Goal: Task Accomplishment & Management: Use online tool/utility

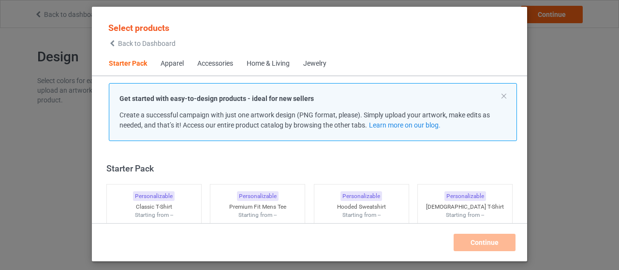
scroll to position [12, 0]
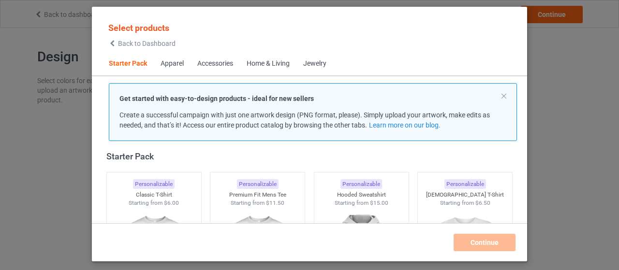
click at [319, 39] on div "Select products Back to Dashboard" at bounding box center [310, 34] width 420 height 35
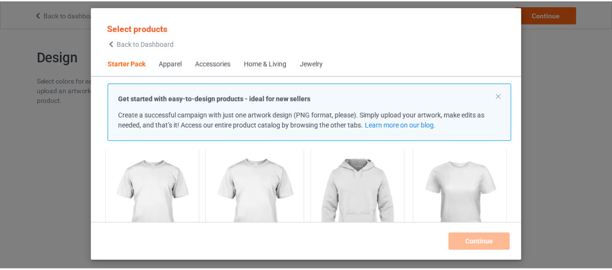
scroll to position [60, 0]
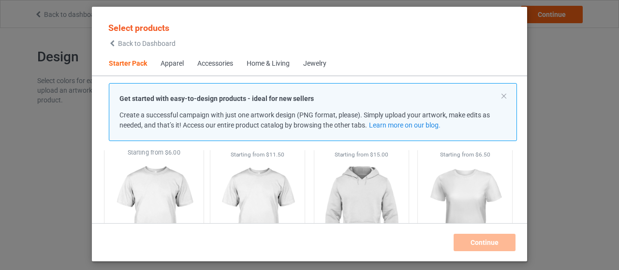
click at [159, 185] on img at bounding box center [153, 214] width 91 height 114
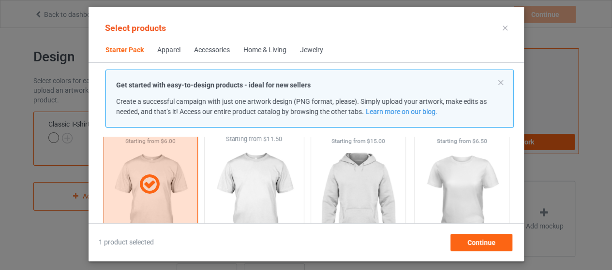
click at [251, 187] on img at bounding box center [254, 201] width 91 height 114
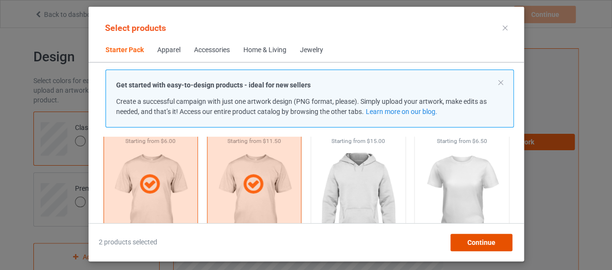
click at [489, 242] on span "Continue" at bounding box center [481, 243] width 28 height 8
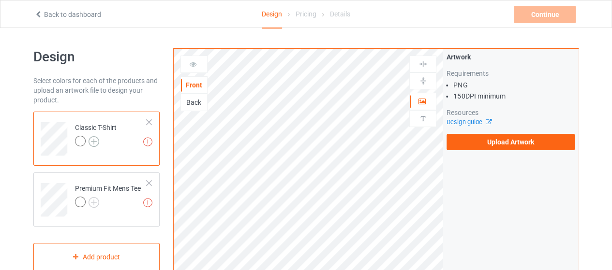
click at [93, 141] on img at bounding box center [94, 141] width 11 height 11
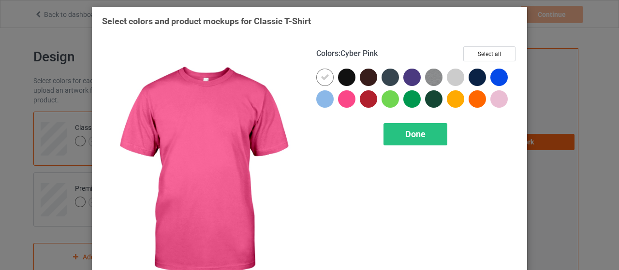
click at [345, 97] on div at bounding box center [346, 98] width 17 height 17
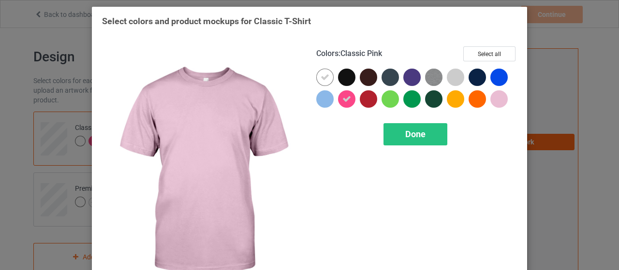
click at [495, 96] on div at bounding box center [499, 98] width 17 height 17
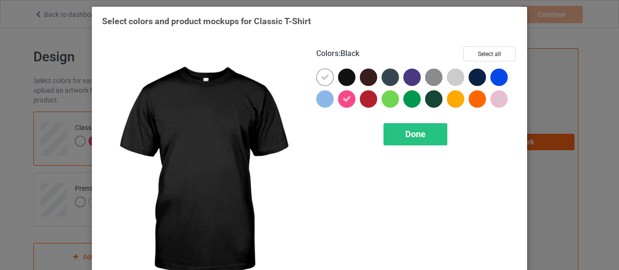
click at [343, 79] on div at bounding box center [346, 77] width 17 height 17
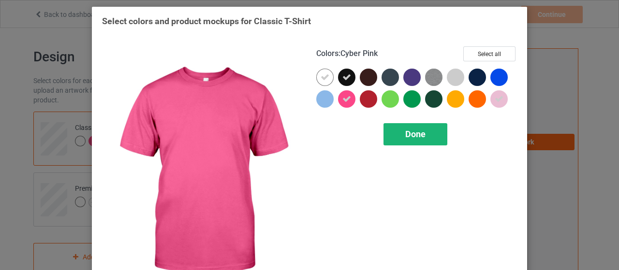
click at [405, 135] on span "Done" at bounding box center [415, 134] width 20 height 10
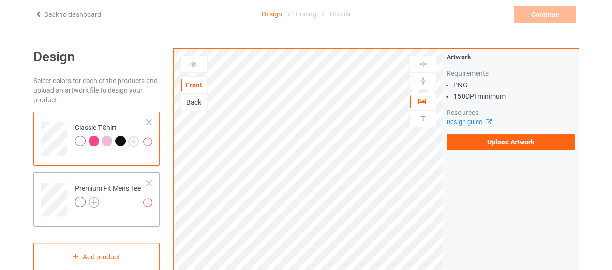
click at [95, 200] on img at bounding box center [94, 202] width 11 height 11
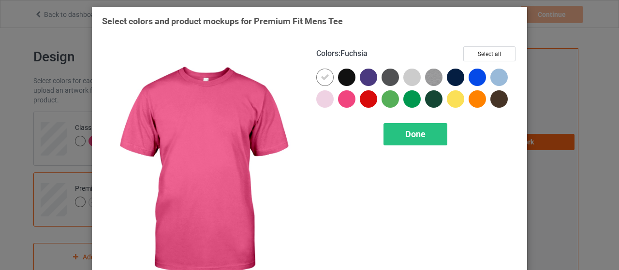
click at [345, 97] on div at bounding box center [346, 98] width 17 height 17
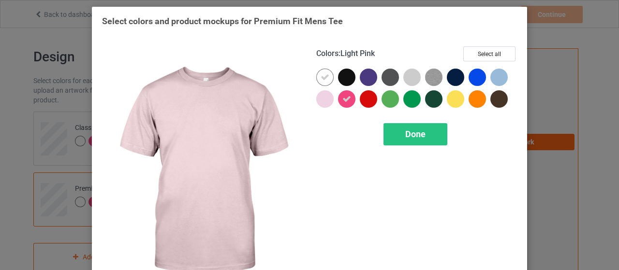
click at [326, 100] on div at bounding box center [324, 98] width 17 height 17
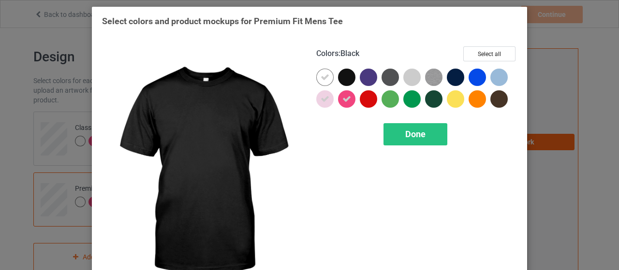
click at [344, 76] on div at bounding box center [346, 77] width 17 height 17
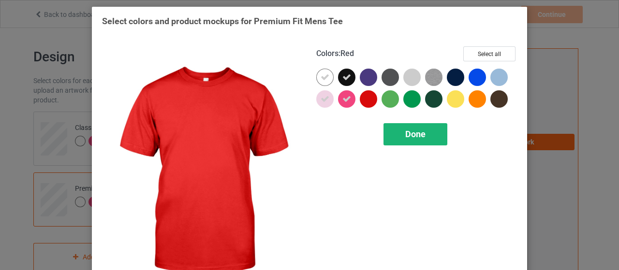
click at [426, 139] on div "Done" at bounding box center [416, 134] width 64 height 22
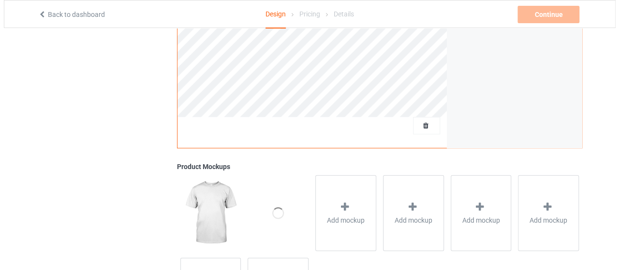
scroll to position [290, 0]
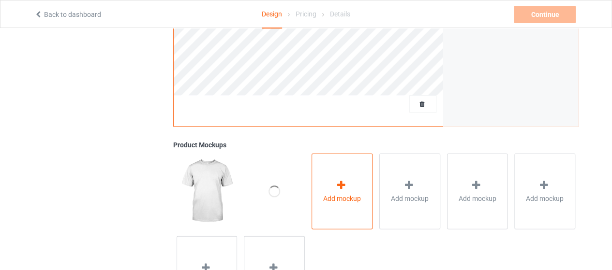
click at [328, 177] on div "Add mockup" at bounding box center [342, 191] width 61 height 76
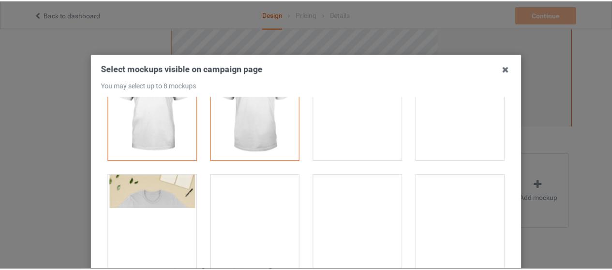
scroll to position [0, 0]
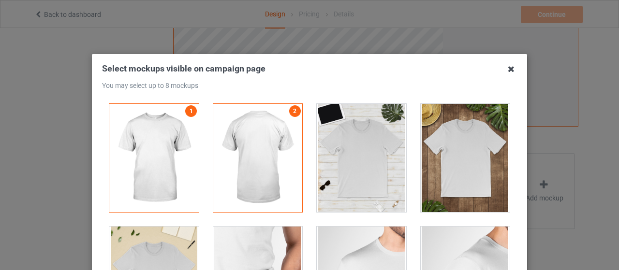
click at [510, 70] on icon at bounding box center [511, 68] width 15 height 15
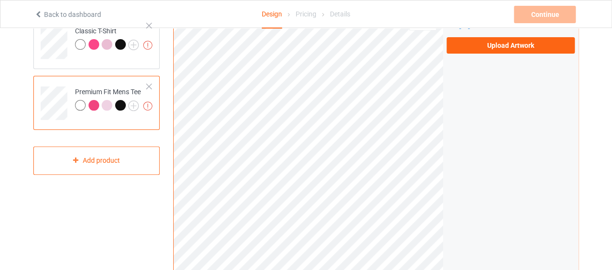
scroll to position [48, 0]
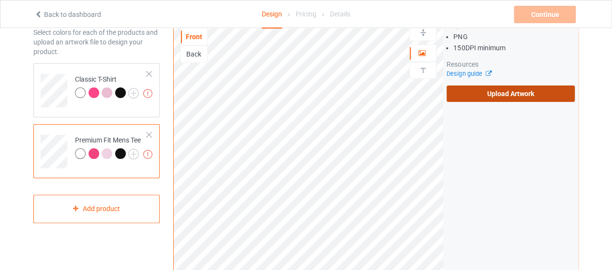
click at [489, 90] on label "Upload Artwork" at bounding box center [511, 94] width 128 height 16
click at [0, 0] on input "Upload Artwork" at bounding box center [0, 0] width 0 height 0
click at [497, 97] on label "Upload Artwork" at bounding box center [511, 94] width 128 height 16
click at [0, 0] on input "Upload Artwork" at bounding box center [0, 0] width 0 height 0
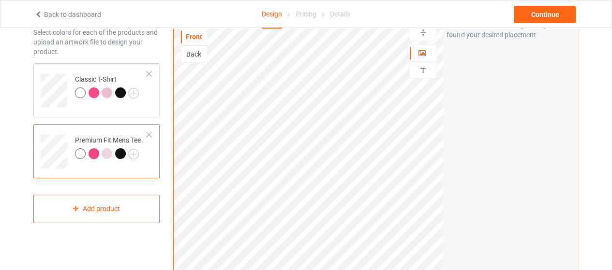
click at [450, 156] on div "Artwork Move and resize the design until you have found your desired placement" at bounding box center [510, 184] width 135 height 368
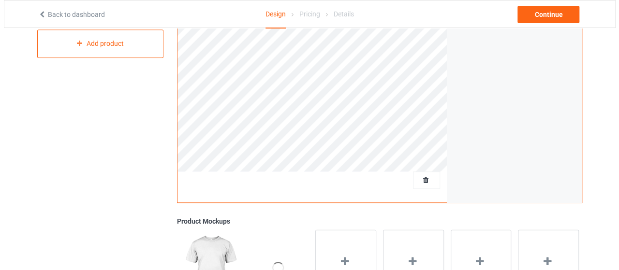
scroll to position [242, 0]
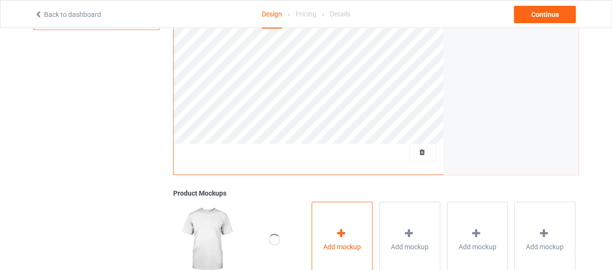
click at [340, 230] on icon at bounding box center [341, 233] width 12 height 10
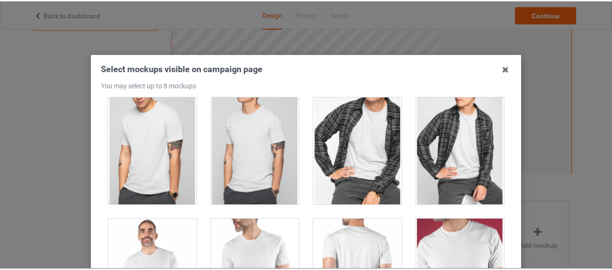
scroll to position [1306, 0]
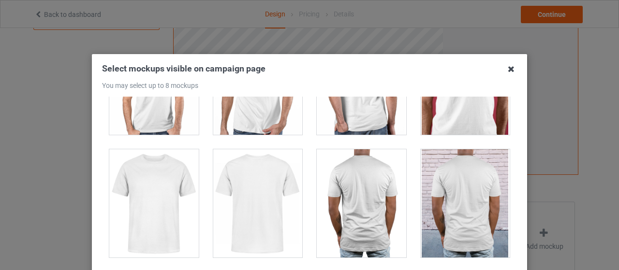
click at [505, 70] on icon at bounding box center [511, 68] width 15 height 15
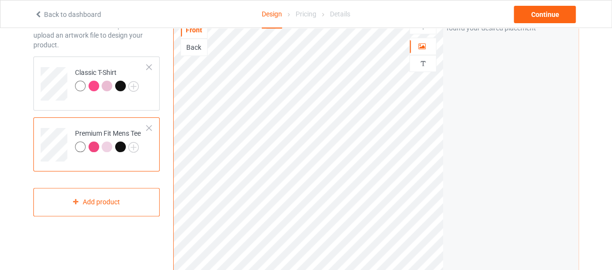
scroll to position [48, 0]
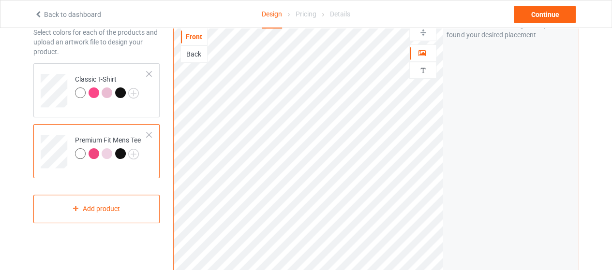
click at [136, 169] on div "Premium Fit Mens Tee" at bounding box center [96, 151] width 126 height 54
click at [145, 105] on td "Classic T-Shirt" at bounding box center [111, 87] width 83 height 40
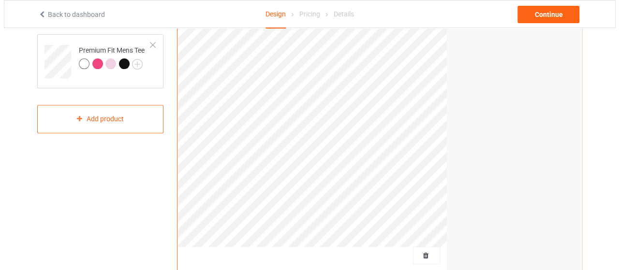
scroll to position [242, 0]
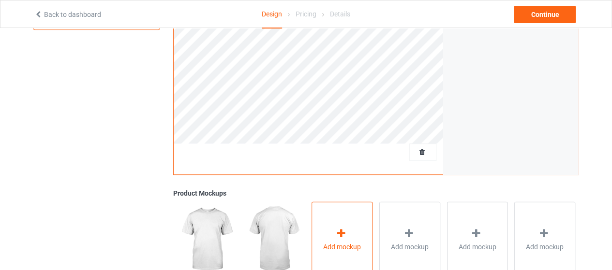
click at [332, 247] on span "Add mockup" at bounding box center [342, 247] width 38 height 10
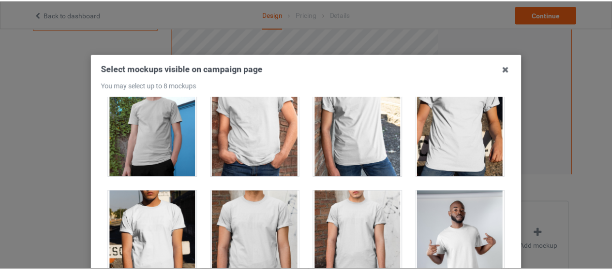
scroll to position [0, 0]
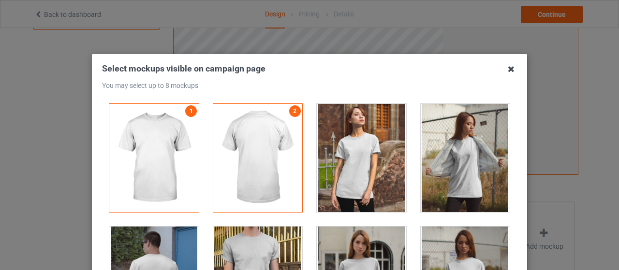
click at [509, 69] on icon at bounding box center [511, 68] width 15 height 15
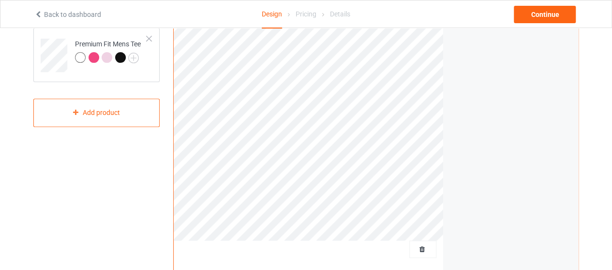
scroll to position [97, 0]
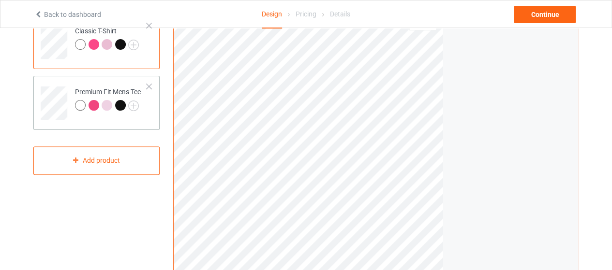
click at [147, 120] on div "Premium Fit Mens Tee" at bounding box center [96, 103] width 126 height 54
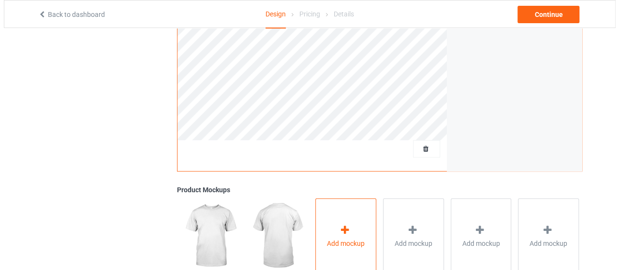
scroll to position [339, 0]
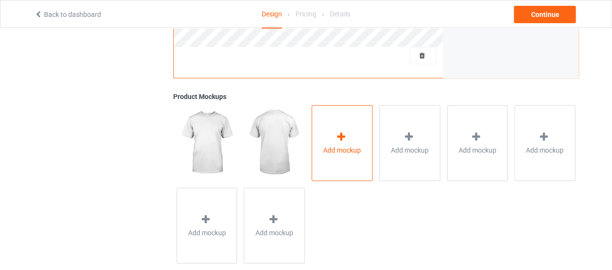
click at [335, 162] on div "Add mockup" at bounding box center [342, 143] width 61 height 76
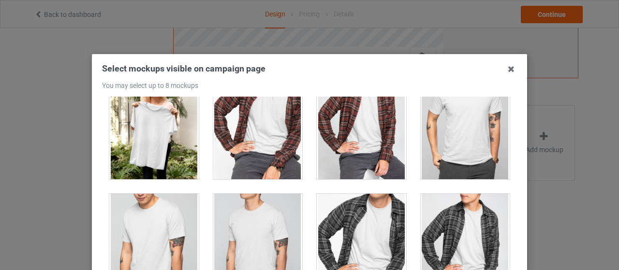
scroll to position [823, 0]
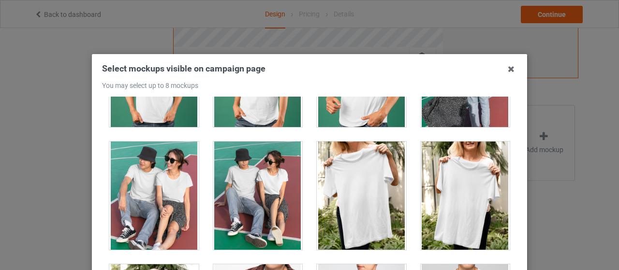
click at [368, 145] on div at bounding box center [362, 196] width 90 height 108
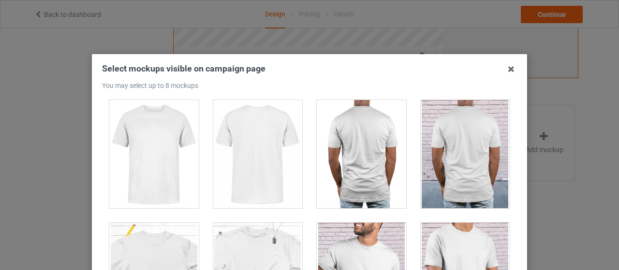
scroll to position [1403, 0]
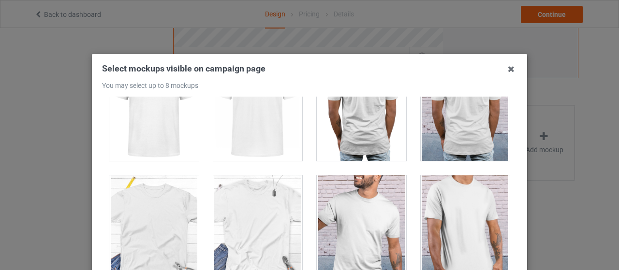
click at [264, 183] on div at bounding box center [258, 230] width 90 height 108
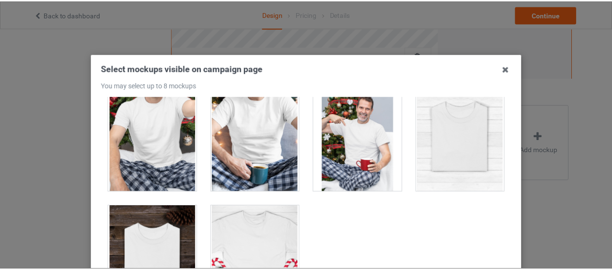
scroll to position [141, 0]
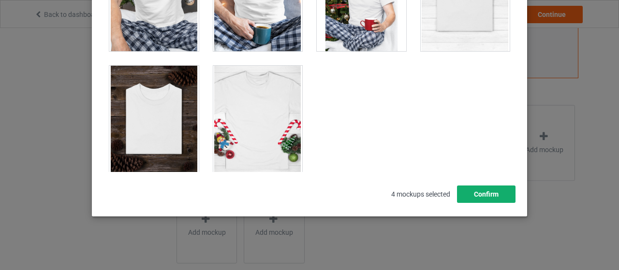
click at [486, 194] on button "Confirm" at bounding box center [486, 194] width 59 height 17
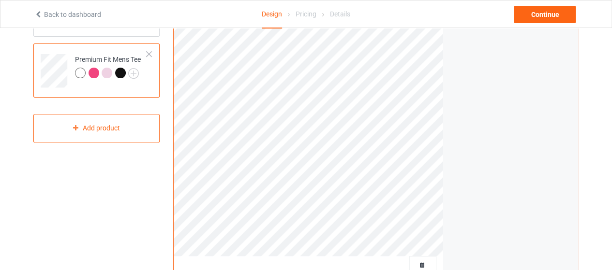
scroll to position [48, 0]
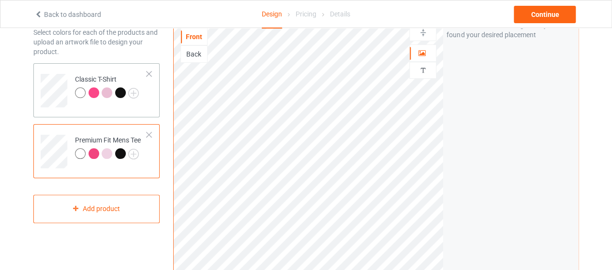
click at [132, 107] on div "Classic T-Shirt" at bounding box center [96, 90] width 126 height 54
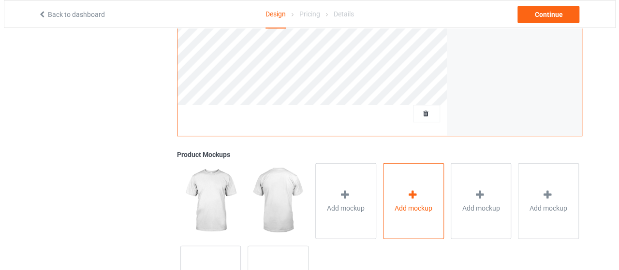
scroll to position [290, 0]
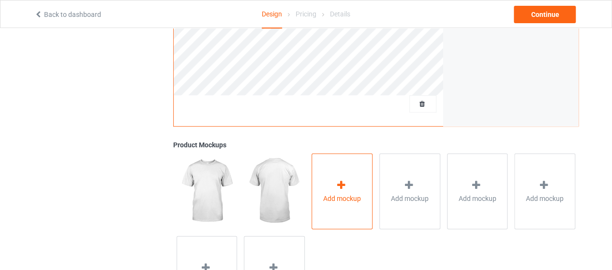
click at [353, 185] on div "Add mockup" at bounding box center [342, 191] width 61 height 76
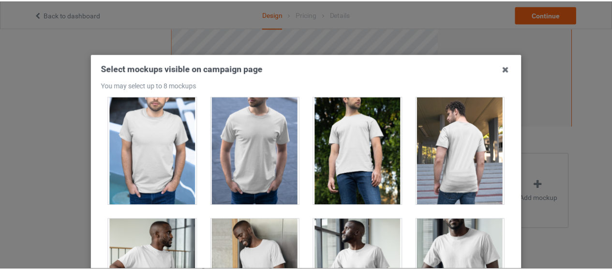
scroll to position [0, 0]
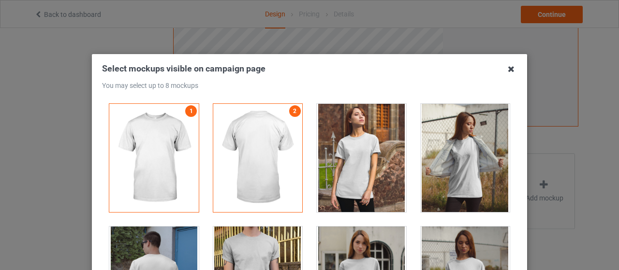
click at [511, 72] on icon at bounding box center [511, 68] width 15 height 15
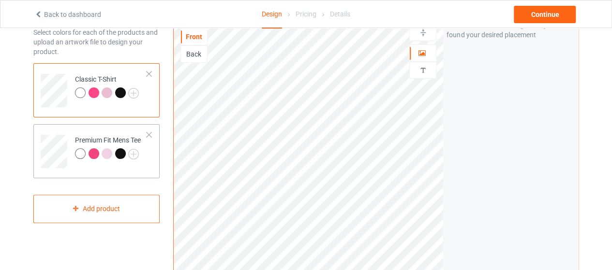
click at [146, 146] on td "Premium Fit Mens Tee" at bounding box center [111, 148] width 83 height 40
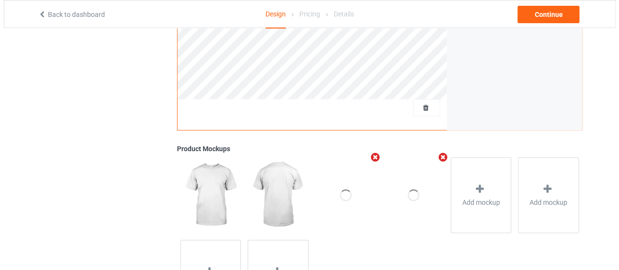
scroll to position [290, 0]
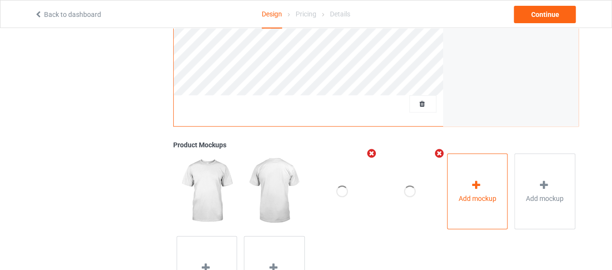
click at [489, 195] on span "Add mockup" at bounding box center [477, 199] width 38 height 10
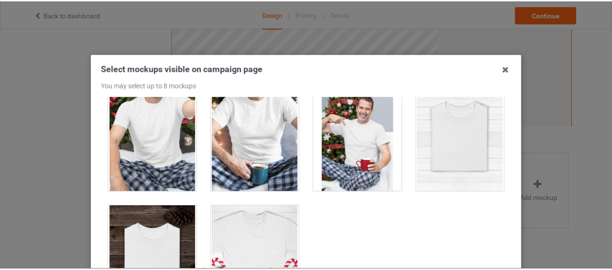
scroll to position [141, 0]
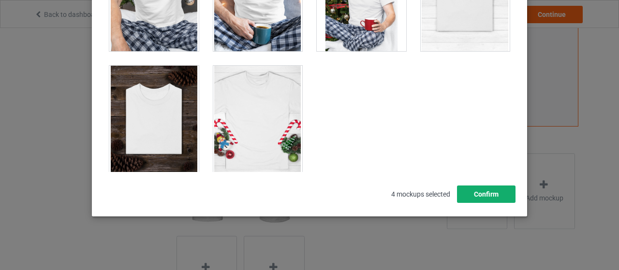
click at [482, 196] on button "Confirm" at bounding box center [486, 194] width 59 height 17
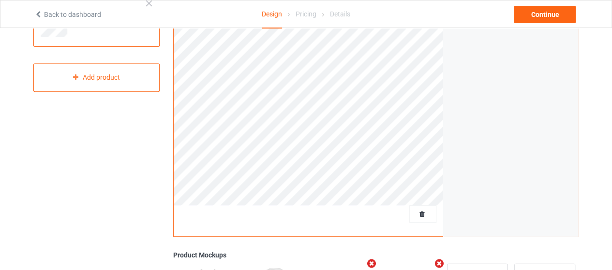
scroll to position [97, 0]
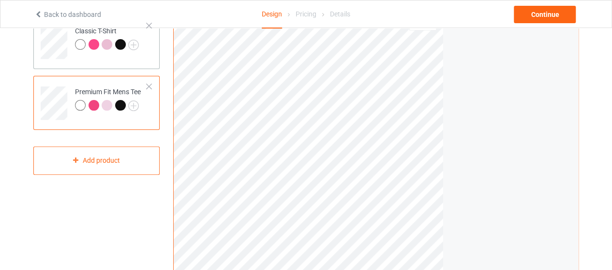
click at [130, 57] on td "Classic T-Shirt" at bounding box center [111, 39] width 83 height 40
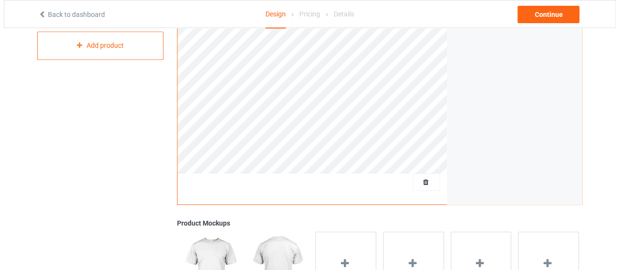
scroll to position [339, 0]
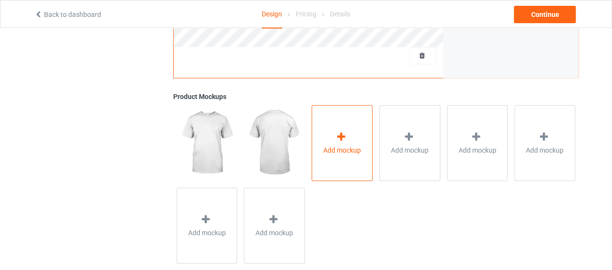
click at [354, 132] on div "Add mockup" at bounding box center [342, 143] width 61 height 76
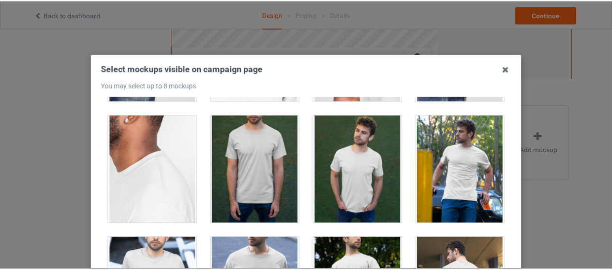
scroll to position [581, 0]
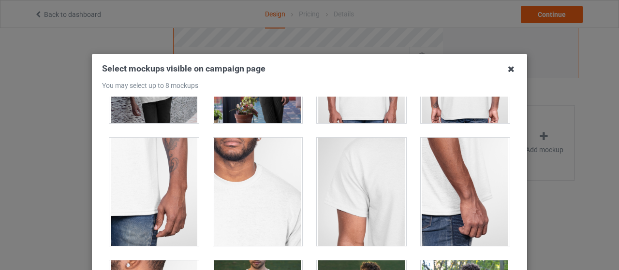
click at [507, 68] on icon at bounding box center [511, 68] width 15 height 15
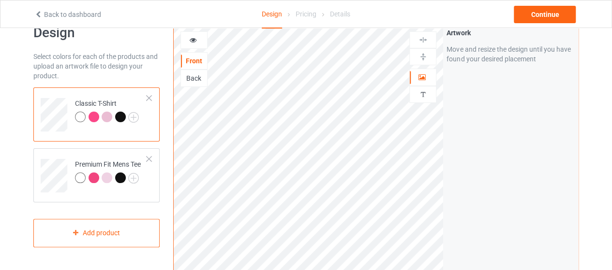
scroll to position [0, 0]
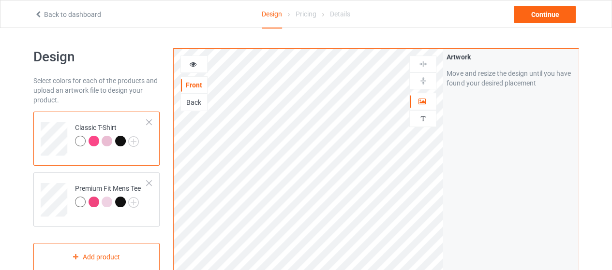
click at [96, 138] on div at bounding box center [94, 141] width 11 height 11
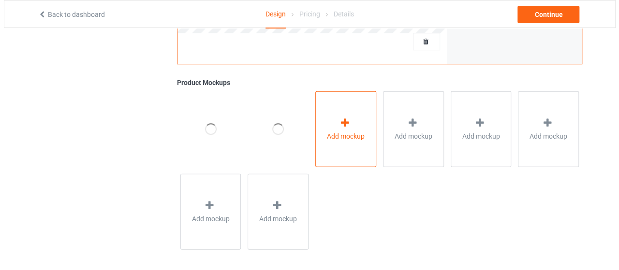
scroll to position [355, 0]
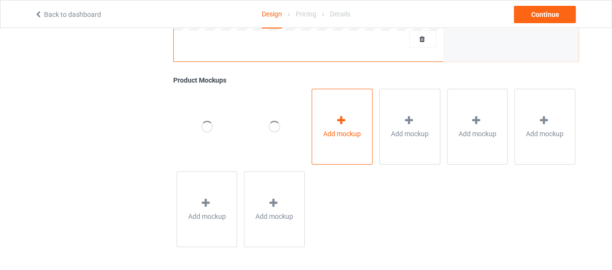
click at [360, 106] on div "Add mockup" at bounding box center [342, 127] width 61 height 76
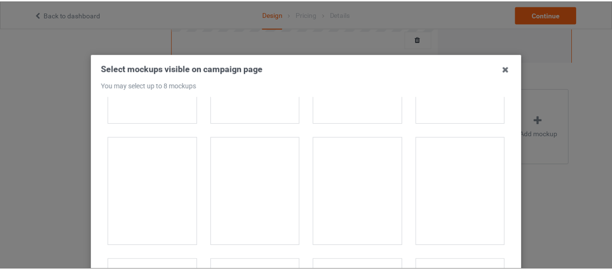
scroll to position [823, 0]
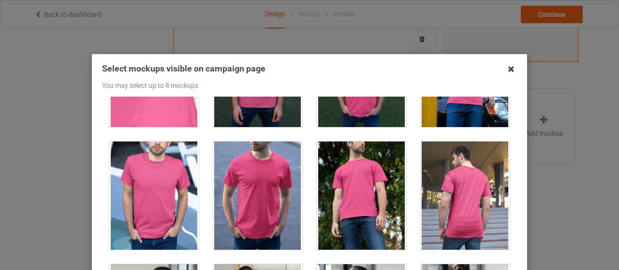
click at [507, 69] on icon at bounding box center [511, 68] width 15 height 15
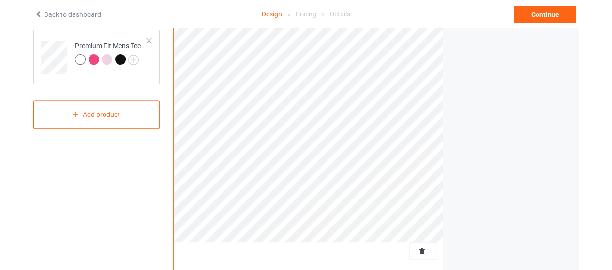
scroll to position [65, 0]
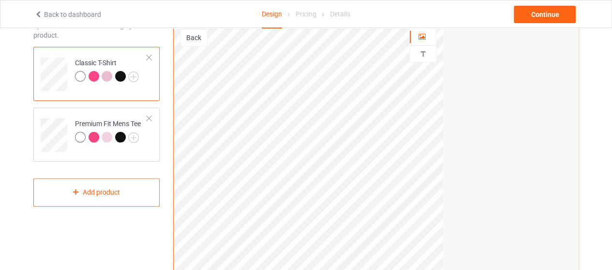
click at [80, 76] on div at bounding box center [80, 76] width 11 height 11
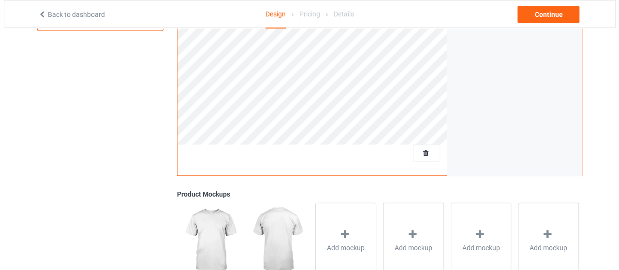
scroll to position [258, 0]
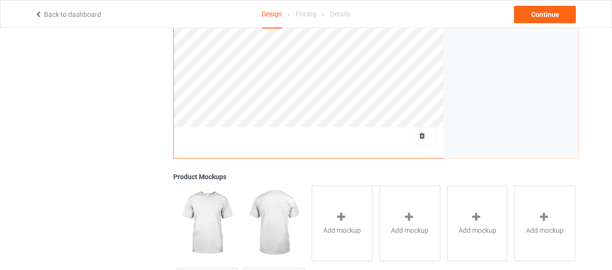
click at [311, 227] on div "Add mockup" at bounding box center [342, 223] width 68 height 83
click at [333, 222] on div "Add mockup" at bounding box center [342, 223] width 61 height 76
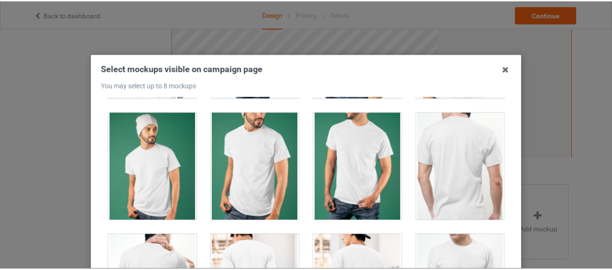
scroll to position [2322, 0]
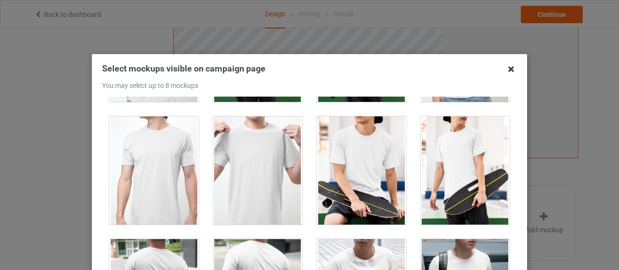
click at [504, 67] on icon at bounding box center [511, 68] width 15 height 15
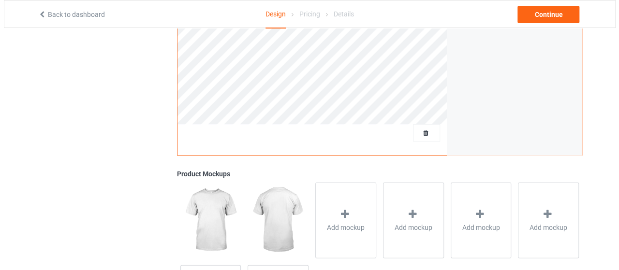
scroll to position [355, 0]
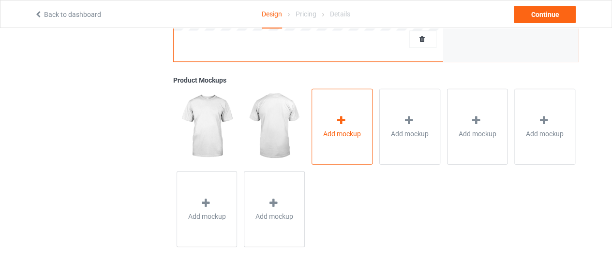
click at [346, 143] on div "Add mockup" at bounding box center [342, 127] width 61 height 76
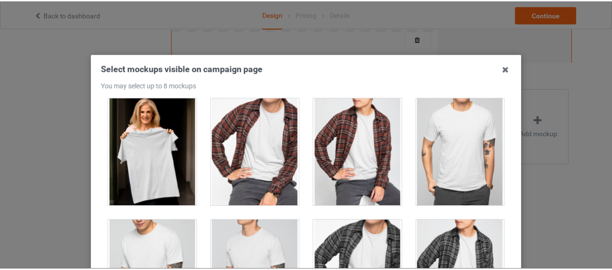
scroll to position [3000, 0]
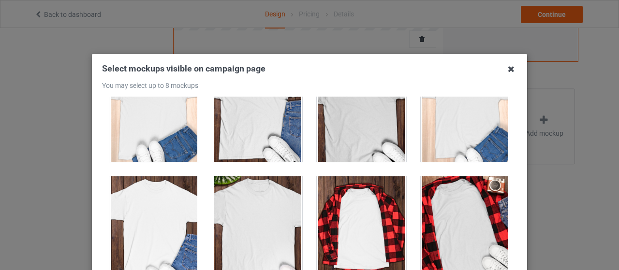
click at [510, 70] on icon at bounding box center [511, 68] width 15 height 15
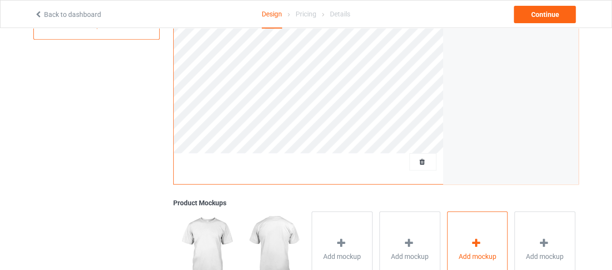
scroll to position [113, 0]
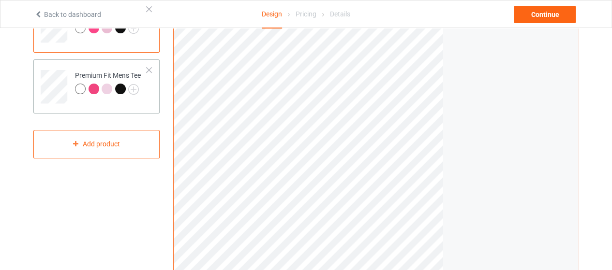
click at [117, 110] on div "Premium Fit Mens Tee" at bounding box center [96, 87] width 126 height 54
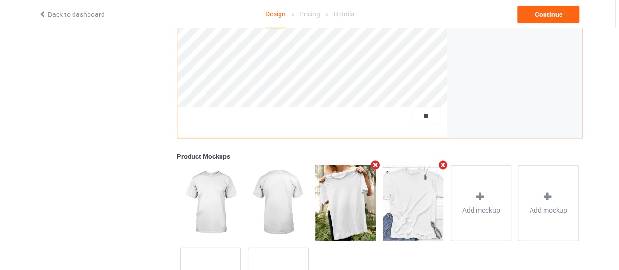
scroll to position [355, 0]
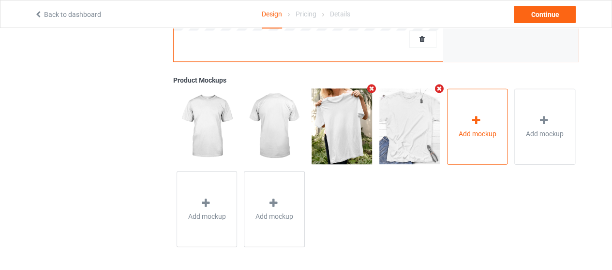
click at [487, 109] on div "Add mockup" at bounding box center [477, 127] width 61 height 76
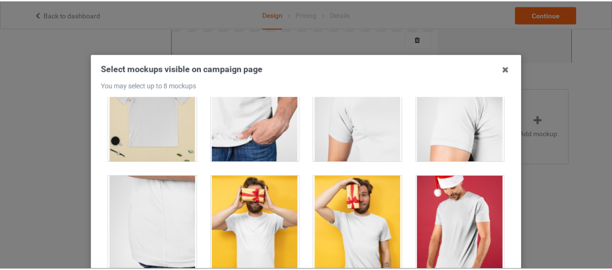
scroll to position [141, 0]
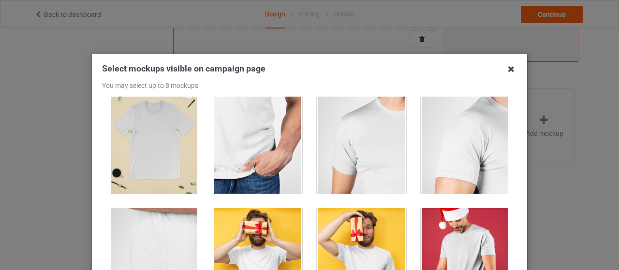
click at [509, 70] on icon at bounding box center [511, 68] width 15 height 15
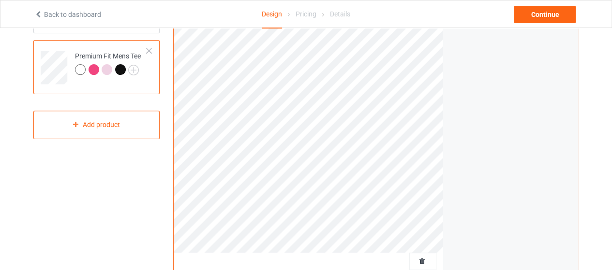
scroll to position [113, 0]
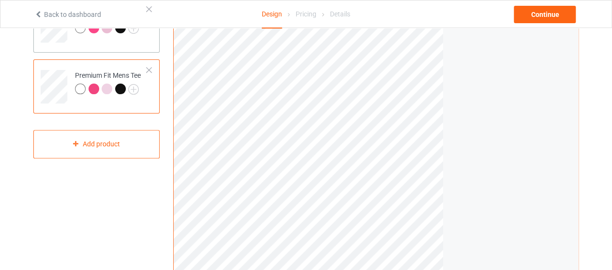
click at [138, 45] on div "Classic T-Shirt" at bounding box center [96, 26] width 126 height 54
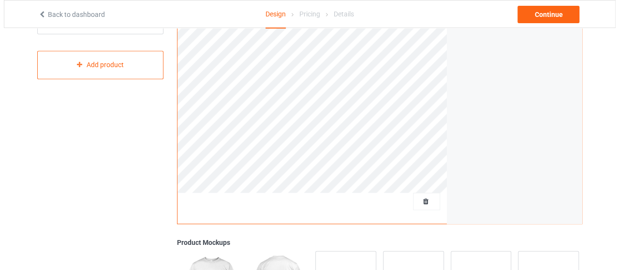
scroll to position [258, 0]
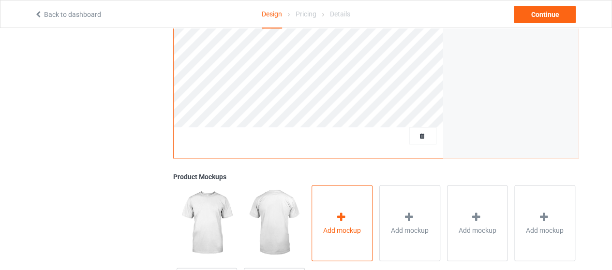
click at [361, 217] on div "Add mockup" at bounding box center [342, 223] width 61 height 76
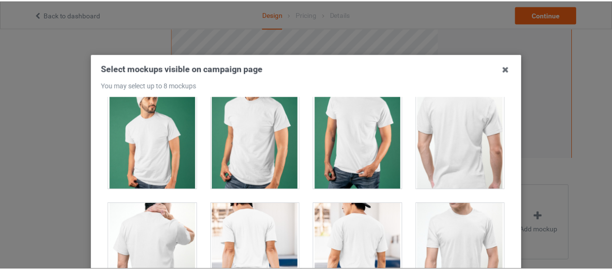
scroll to position [2177, 0]
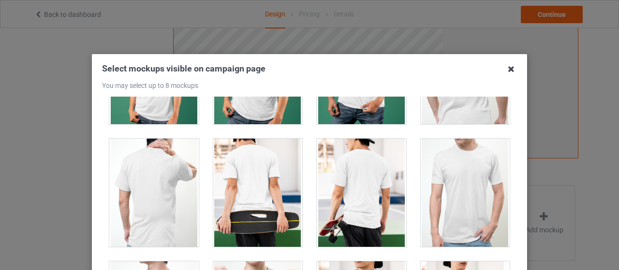
click at [506, 70] on icon at bounding box center [511, 68] width 15 height 15
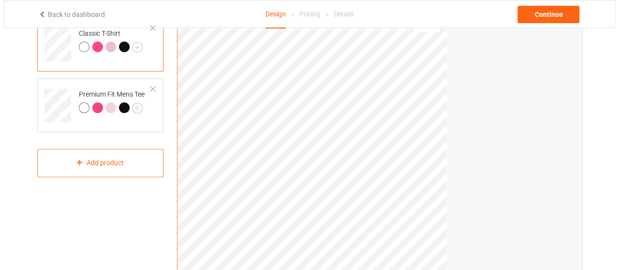
scroll to position [355, 0]
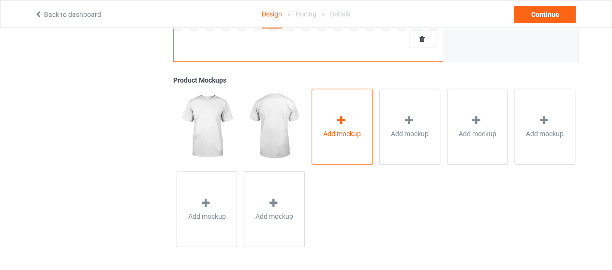
click at [372, 126] on div "Add mockup" at bounding box center [342, 127] width 61 height 76
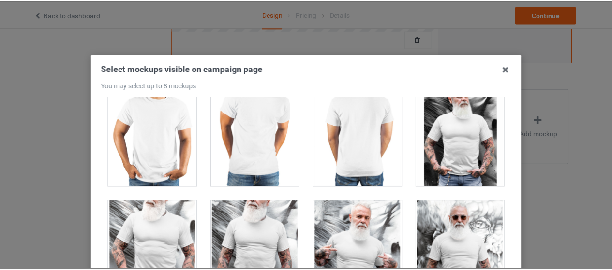
scroll to position [7838, 0]
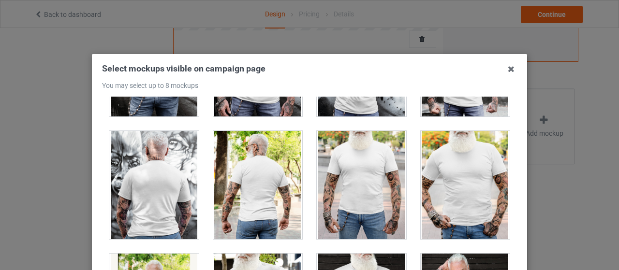
click at [507, 67] on icon at bounding box center [511, 68] width 15 height 15
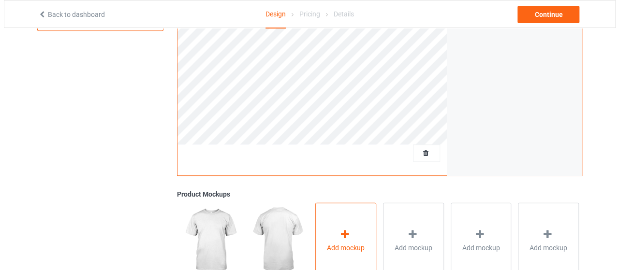
scroll to position [334, 0]
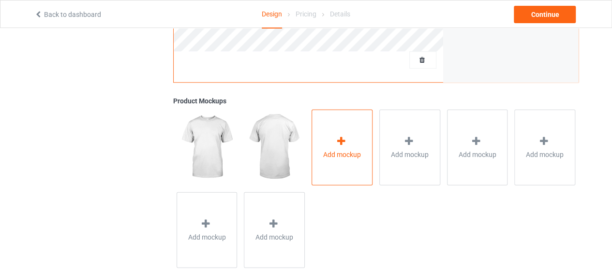
click at [335, 142] on icon at bounding box center [341, 141] width 12 height 10
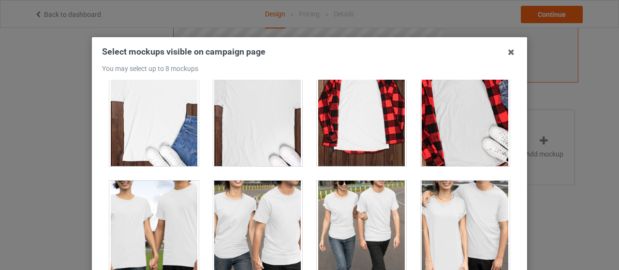
scroll to position [0, 0]
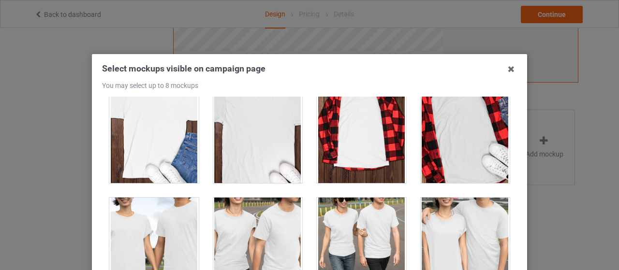
click at [514, 69] on icon at bounding box center [511, 68] width 15 height 15
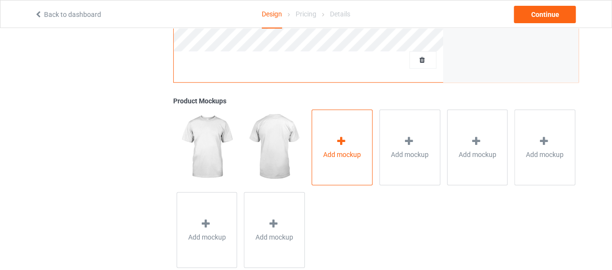
click at [345, 142] on icon at bounding box center [341, 141] width 12 height 10
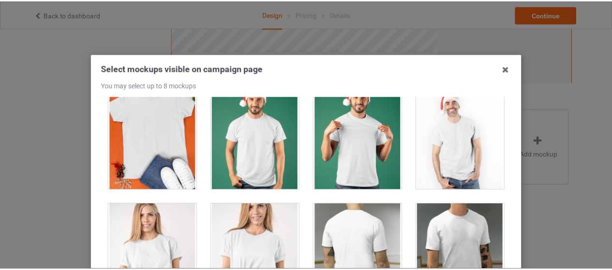
scroll to position [1597, 0]
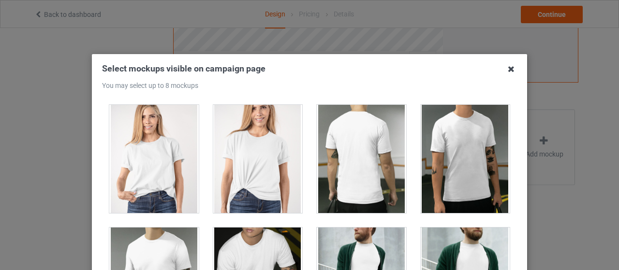
click at [504, 70] on icon at bounding box center [511, 68] width 15 height 15
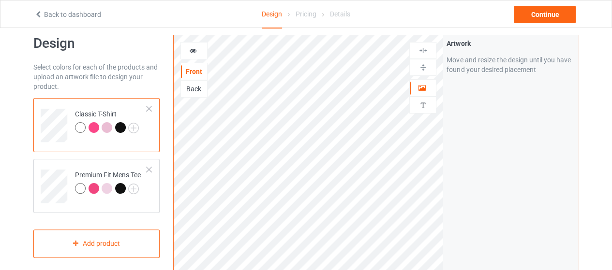
scroll to position [0, 0]
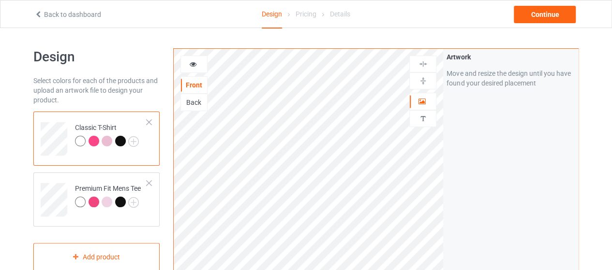
click at [95, 141] on div at bounding box center [94, 141] width 11 height 11
click at [110, 140] on div at bounding box center [107, 141] width 11 height 11
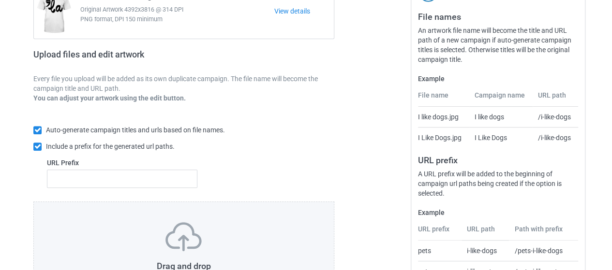
scroll to position [199, 0]
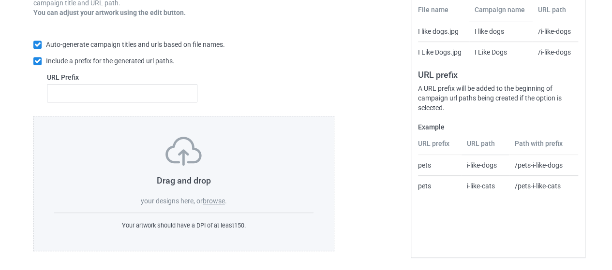
click at [220, 198] on label "browse" at bounding box center [214, 201] width 22 height 8
click at [0, 0] on input "browse" at bounding box center [0, 0] width 0 height 0
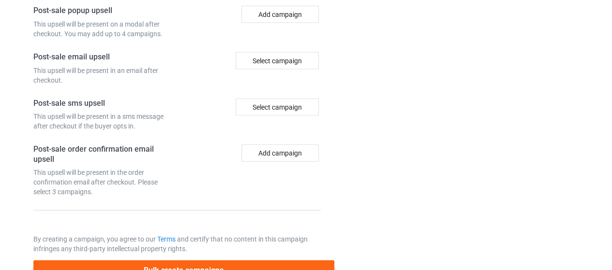
scroll to position [1048, 0]
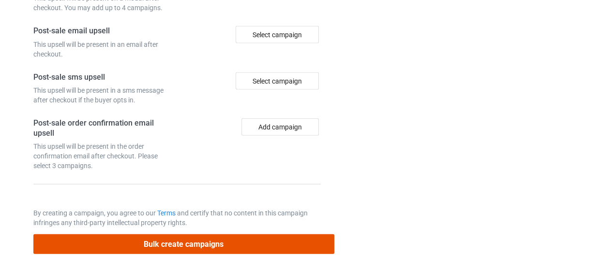
click at [223, 240] on button "Bulk create campaigns" at bounding box center [183, 245] width 301 height 20
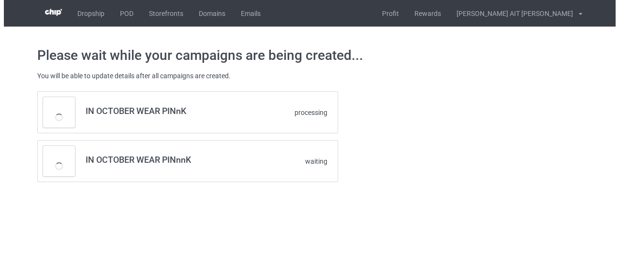
scroll to position [0, 0]
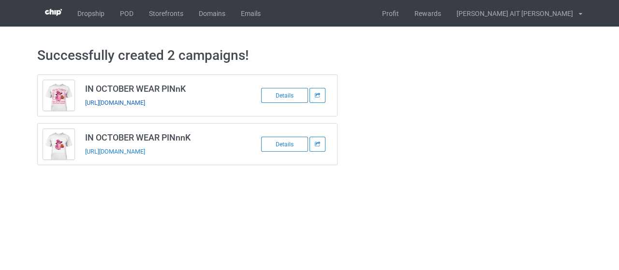
click at [145, 100] on link "[URL][DOMAIN_NAME]" at bounding box center [115, 102] width 60 height 7
click at [145, 151] on link "[URL][DOMAIN_NAME]" at bounding box center [115, 151] width 60 height 7
